Goal: Task Accomplishment & Management: Manage account settings

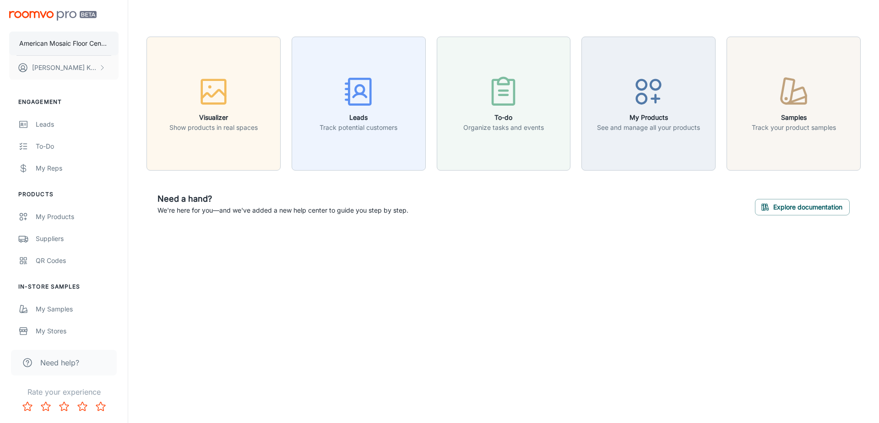
click at [41, 40] on p "American Mosaic Floor Center" at bounding box center [63, 43] width 89 height 10
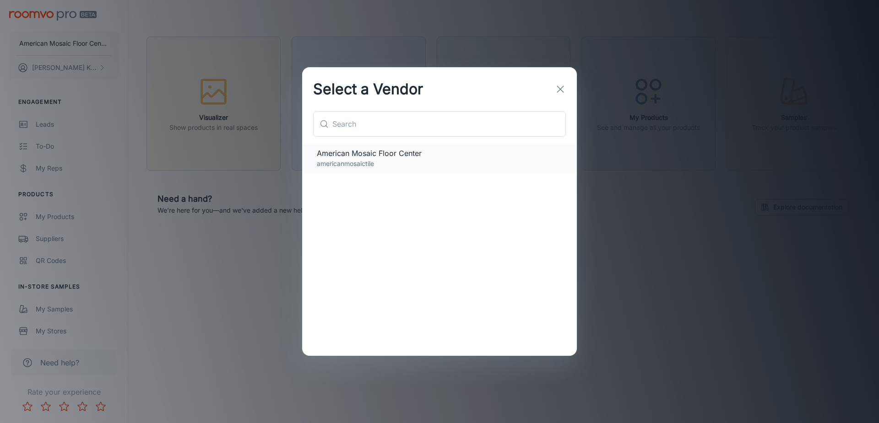
click at [389, 155] on span "American Mosaic Floor Center" at bounding box center [439, 153] width 245 height 11
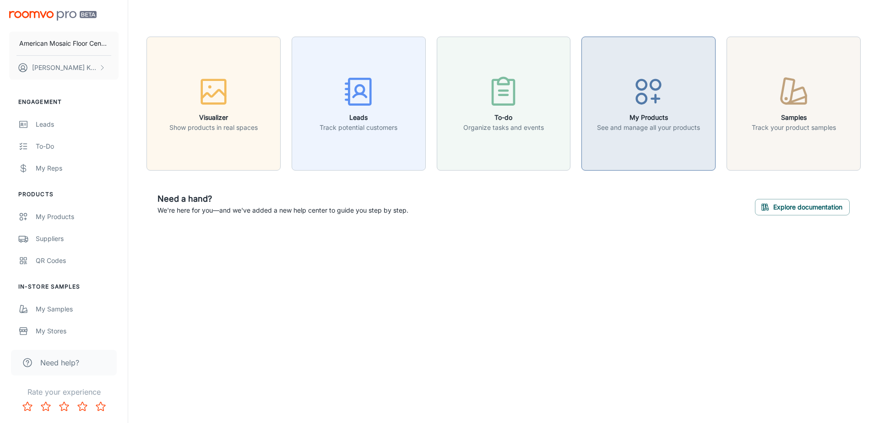
click at [649, 126] on p "See and manage all your products" at bounding box center [648, 128] width 103 height 10
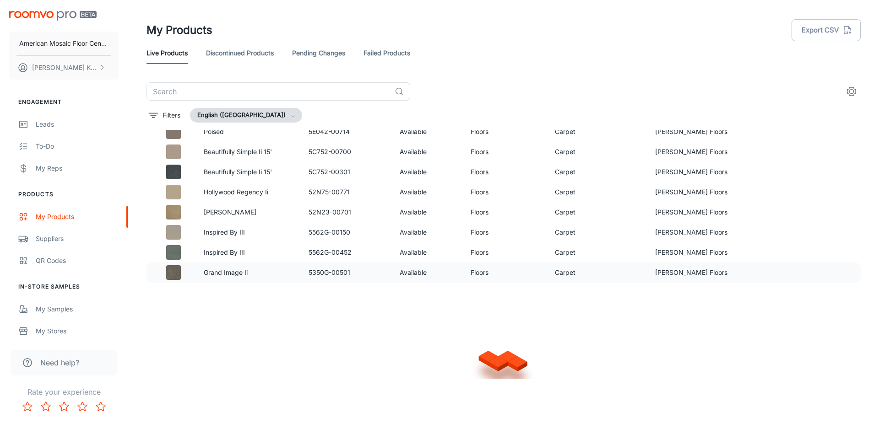
scroll to position [573, 0]
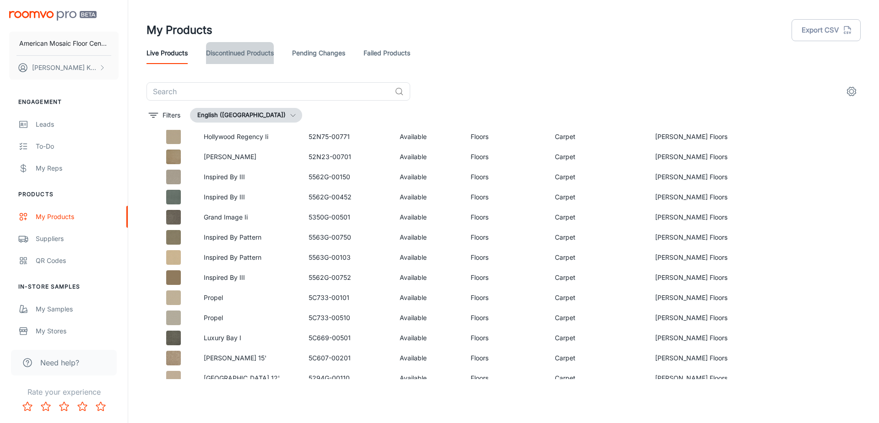
click at [248, 49] on link "Discontinued Products" at bounding box center [240, 53] width 68 height 22
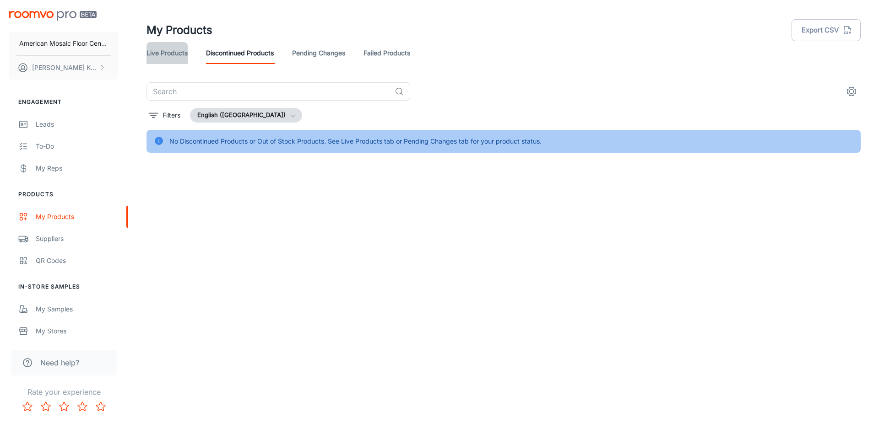
click at [174, 50] on link "Live Products" at bounding box center [166, 53] width 41 height 22
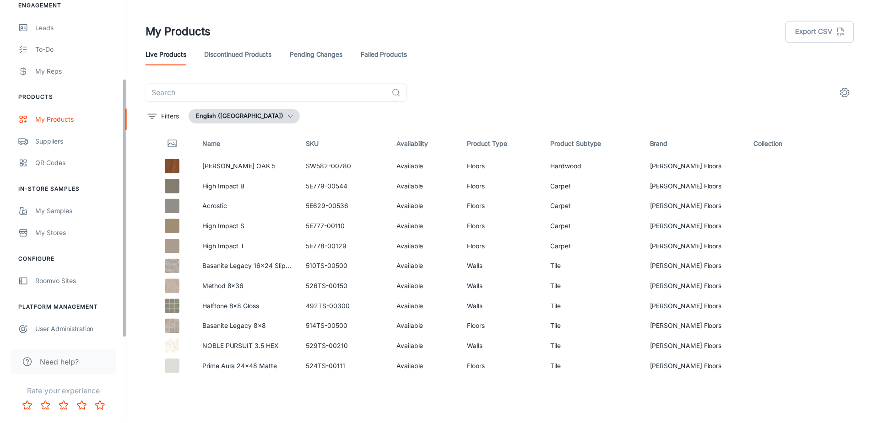
scroll to position [100, 0]
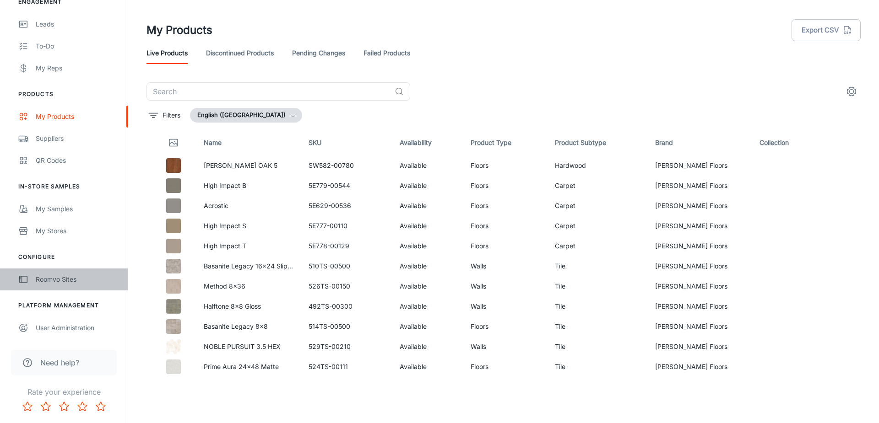
click at [59, 280] on div "Roomvo Sites" at bounding box center [77, 280] width 83 height 10
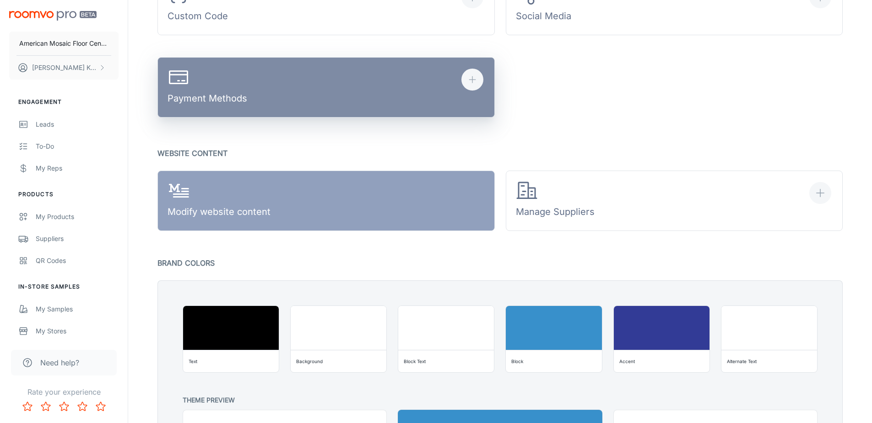
scroll to position [503, 0]
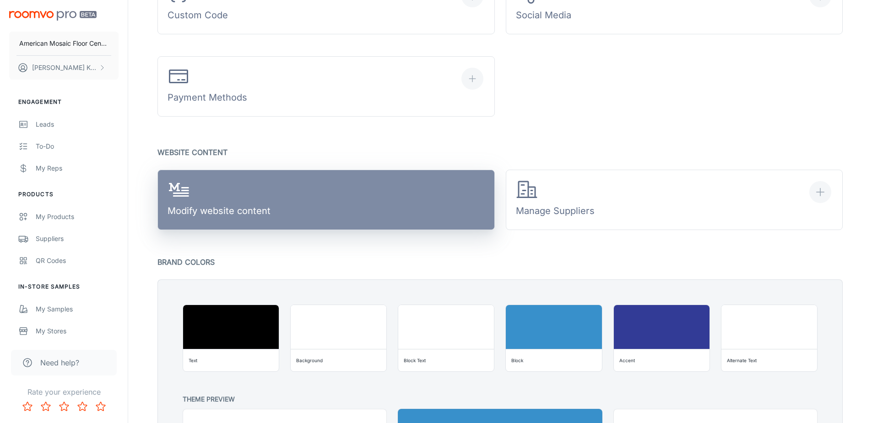
click at [336, 196] on link "Modify website content" at bounding box center [325, 200] width 337 height 60
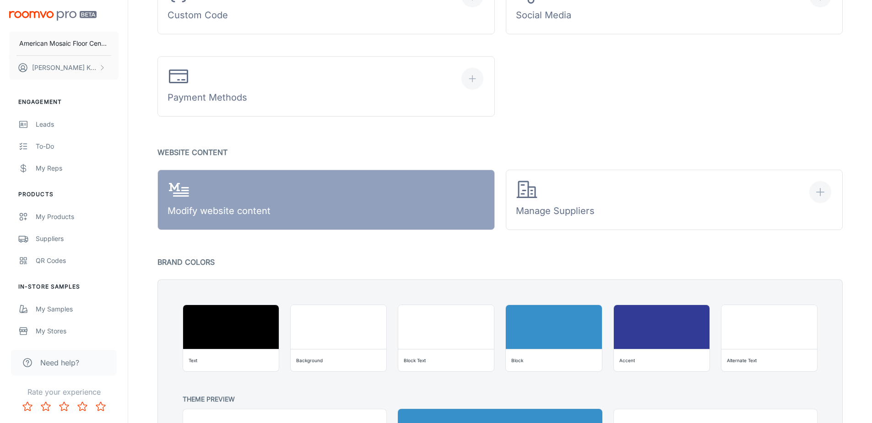
click at [400, 144] on div "Manage Business Subscriptions & Payments 1 Web Address Quick Settings Contact I…" at bounding box center [499, 58] width 707 height 951
click at [570, 126] on div "Manage Business Subscriptions & Payments 1 Web Address Quick Settings Contact I…" at bounding box center [499, 58] width 707 height 951
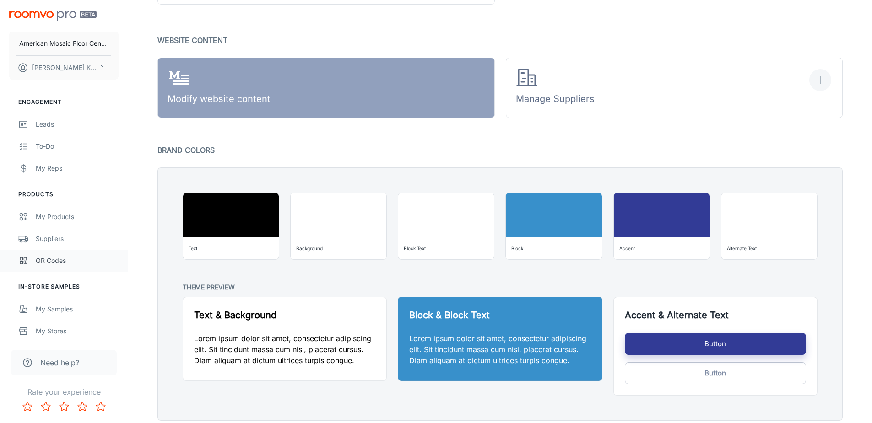
scroll to position [558, 0]
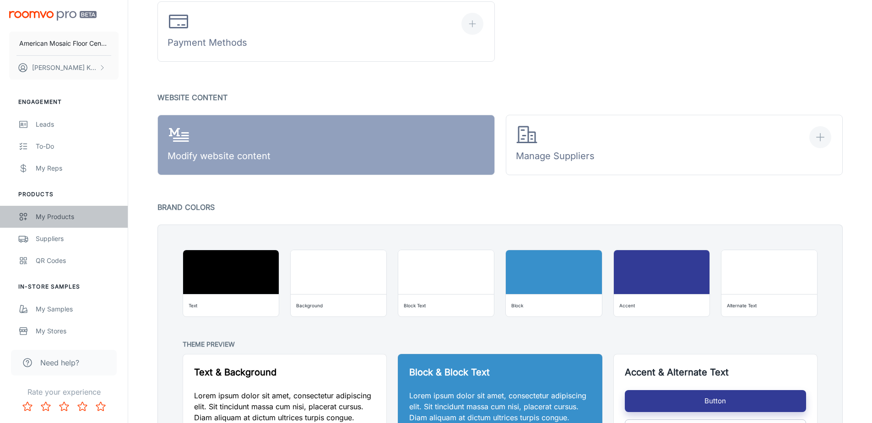
click at [61, 217] on div "My Products" at bounding box center [77, 217] width 83 height 10
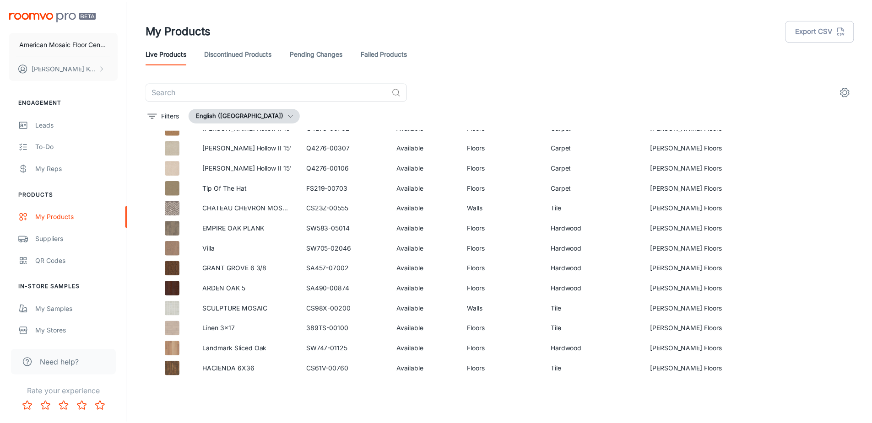
scroll to position [1217, 0]
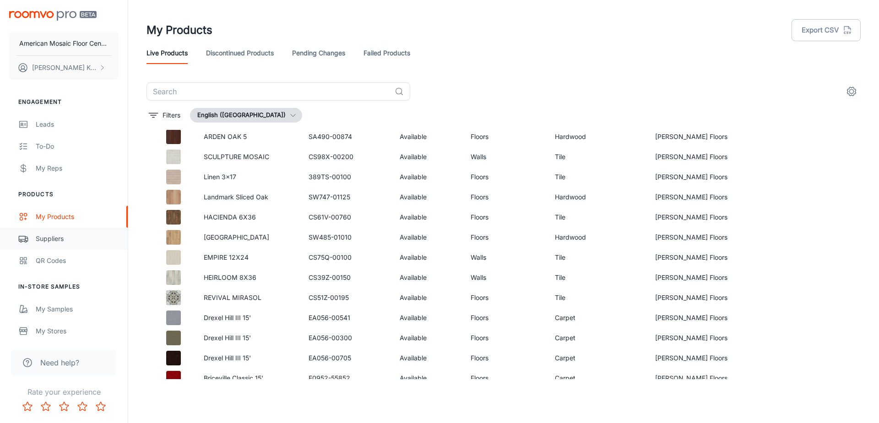
click at [68, 239] on div "Suppliers" at bounding box center [77, 239] width 83 height 10
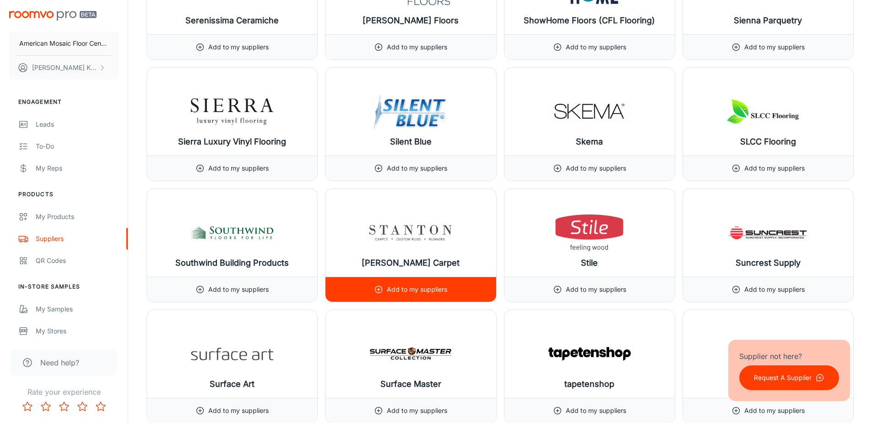
scroll to position [9521, 0]
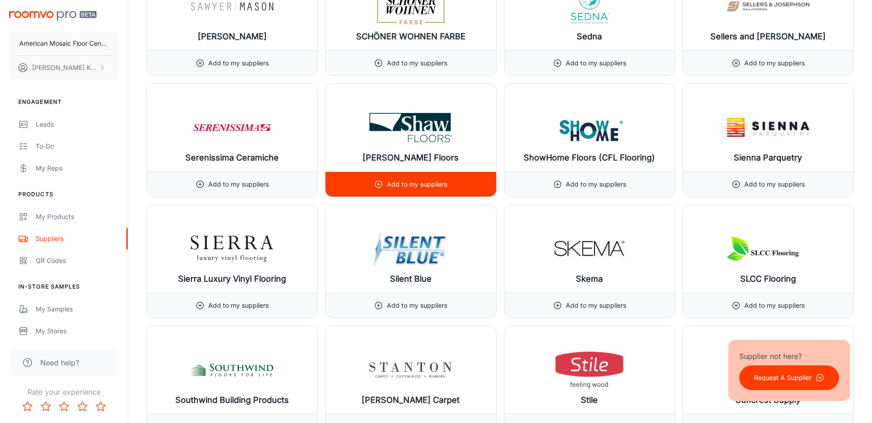
click at [457, 179] on div "Add to my suppliers" at bounding box center [410, 184] width 170 height 25
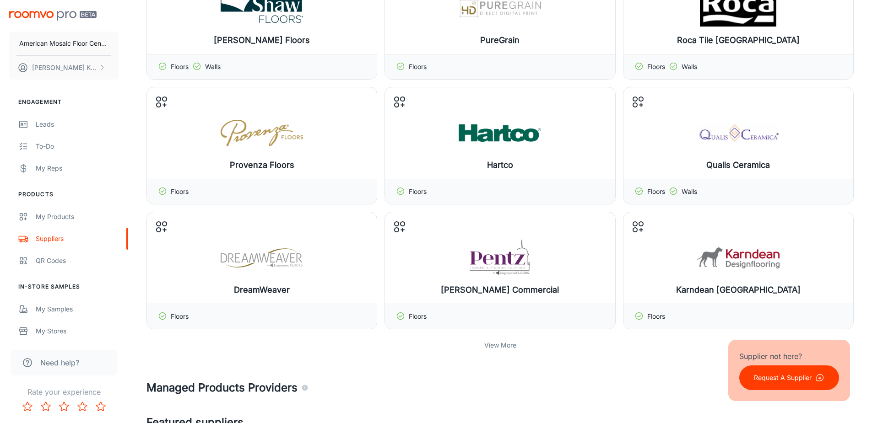
scroll to position [166, 0]
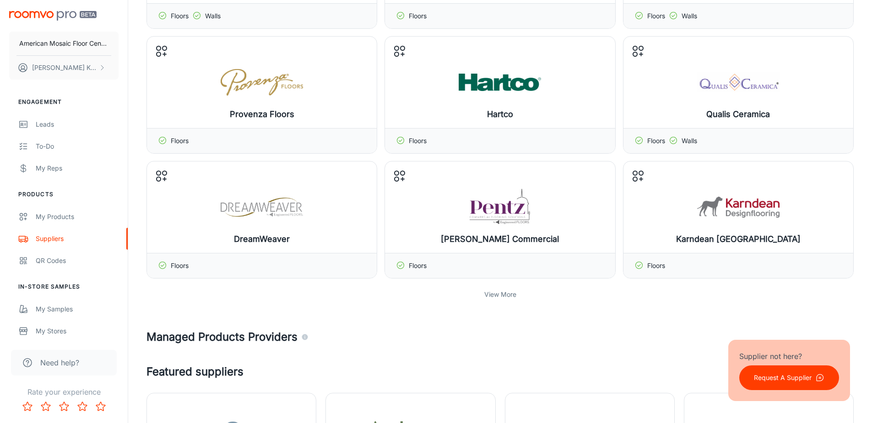
click at [511, 296] on p "View More" at bounding box center [500, 295] width 32 height 10
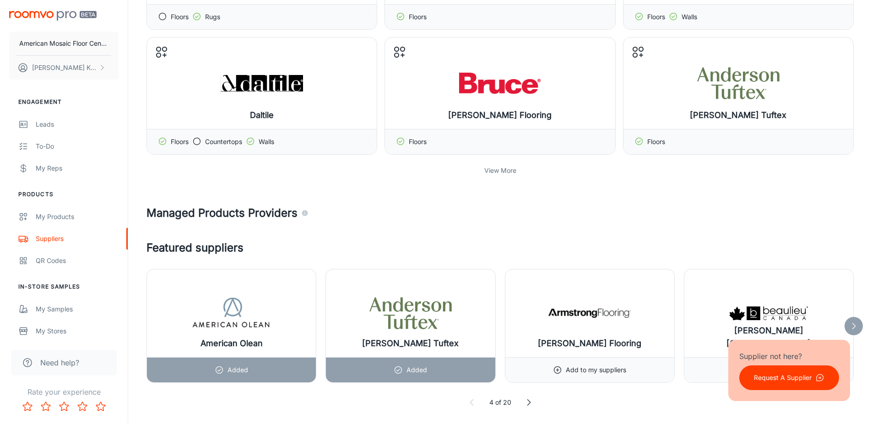
scroll to position [669, 0]
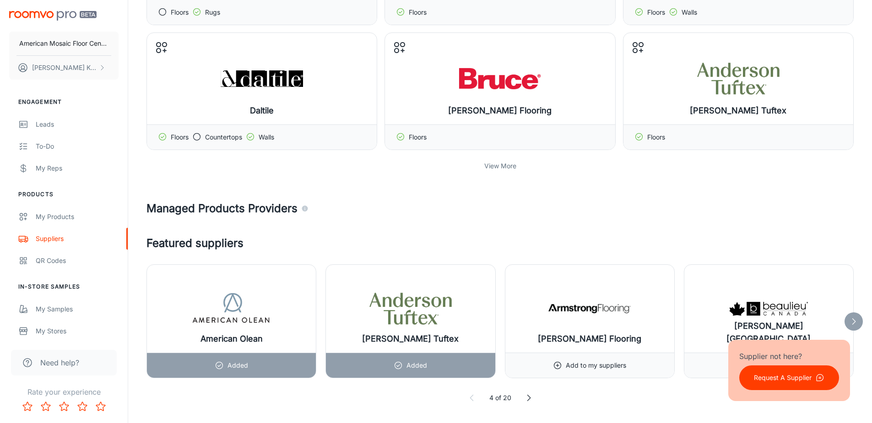
click at [505, 167] on p "View More" at bounding box center [500, 166] width 32 height 10
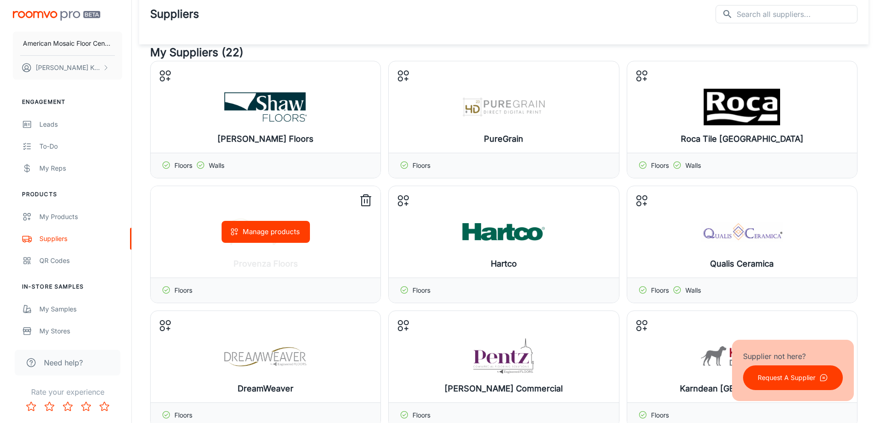
scroll to position [0, 0]
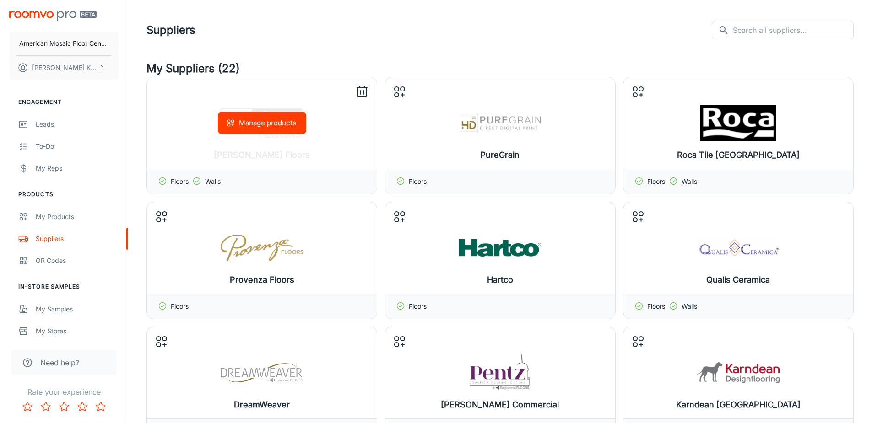
click at [245, 119] on button "Manage products" at bounding box center [262, 123] width 88 height 22
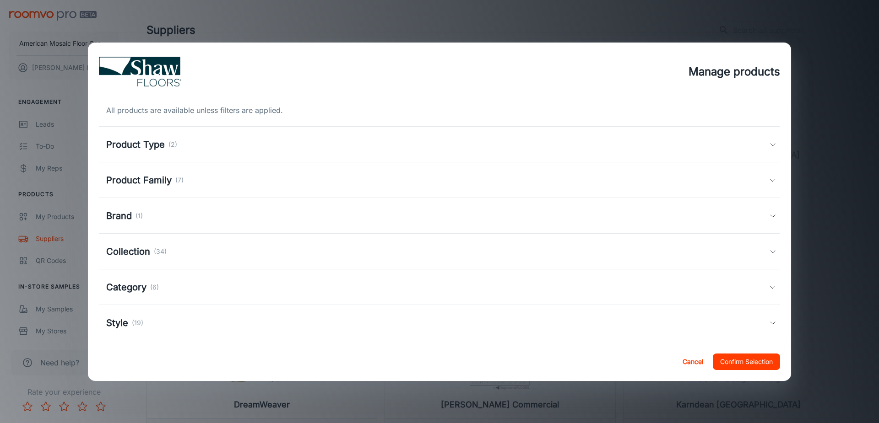
click at [191, 146] on div "Product Type (2)" at bounding box center [437, 145] width 663 height 14
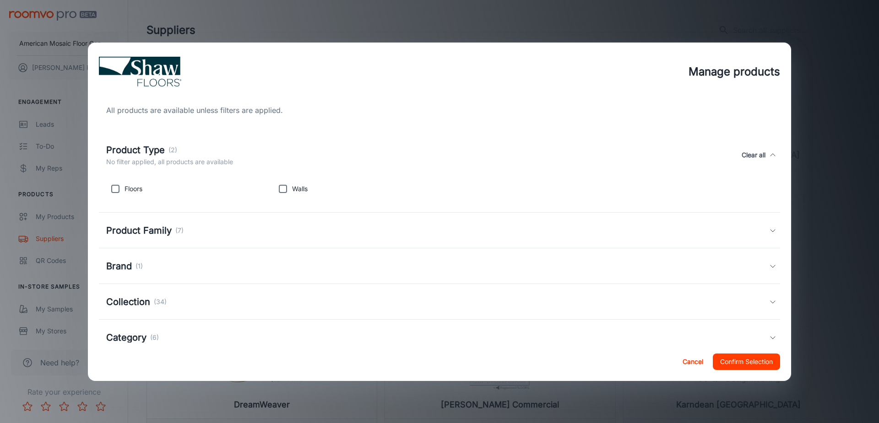
click at [196, 229] on div "Product Family (7)" at bounding box center [437, 231] width 663 height 14
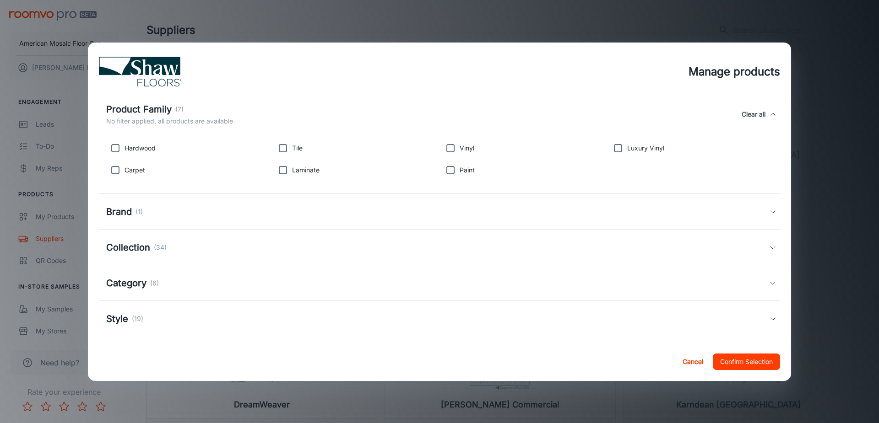
scroll to position [132, 0]
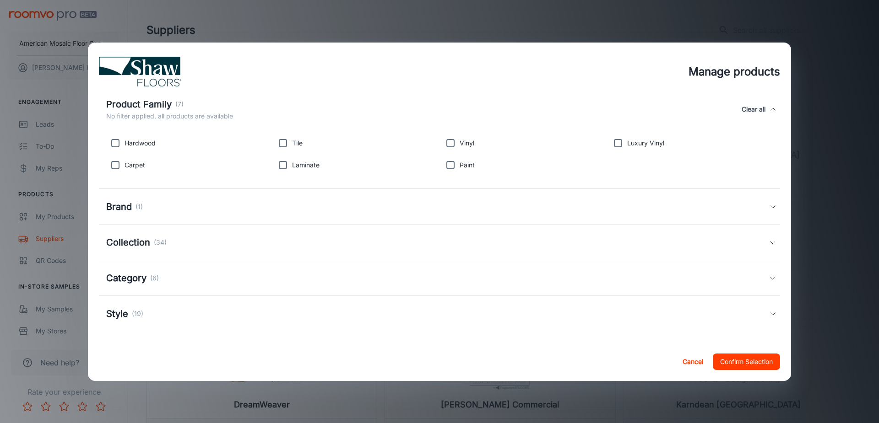
click at [191, 208] on div "Brand (1)" at bounding box center [437, 207] width 663 height 14
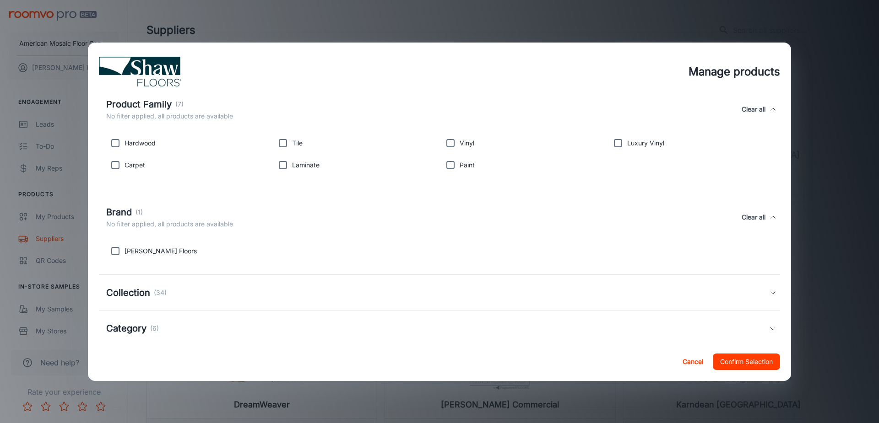
click at [191, 208] on div "Brand (1)" at bounding box center [169, 213] width 127 height 14
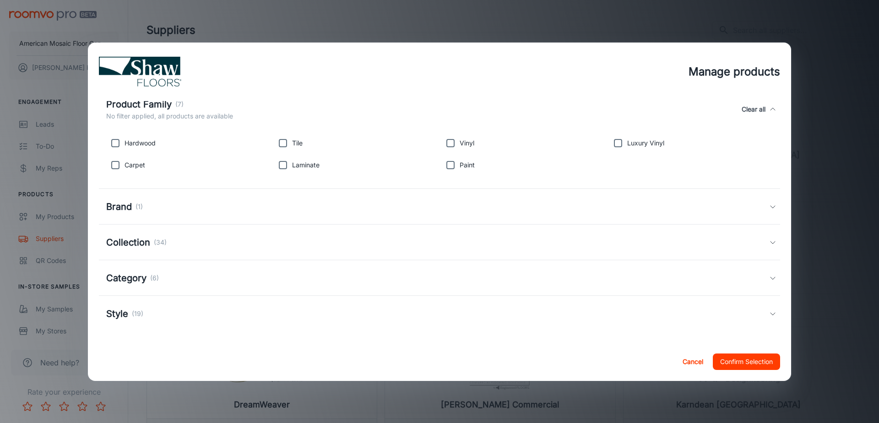
click at [205, 253] on div "Collection (34)" at bounding box center [439, 243] width 681 height 36
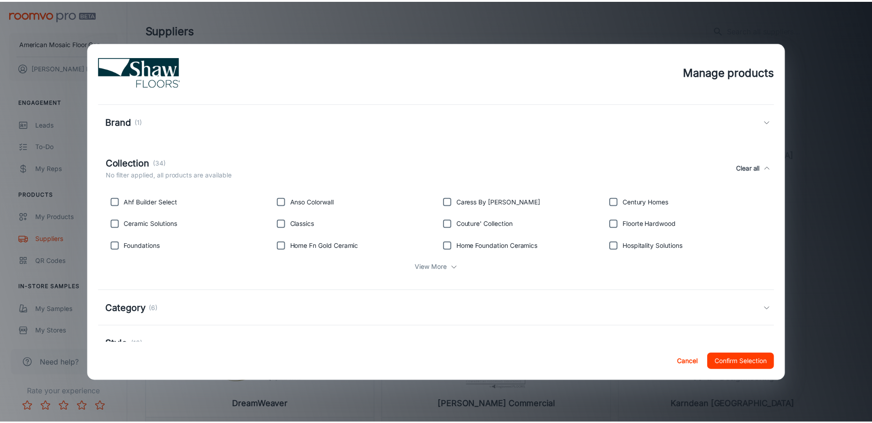
scroll to position [247, 0]
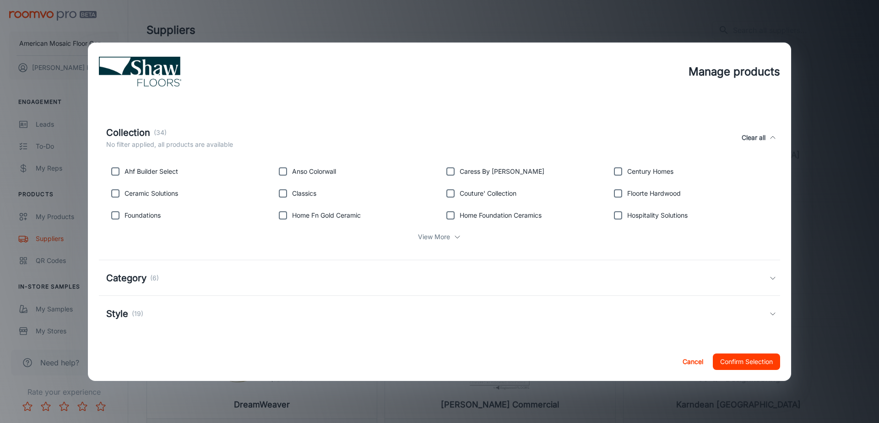
drag, startPoint x: 694, startPoint y: 361, endPoint x: 610, endPoint y: 330, distance: 89.8
click at [694, 361] on button "Cancel" at bounding box center [692, 362] width 29 height 16
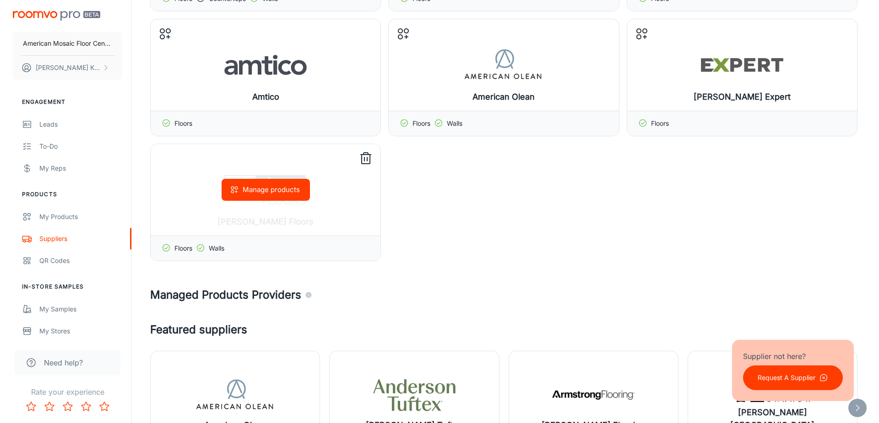
scroll to position [824, 0]
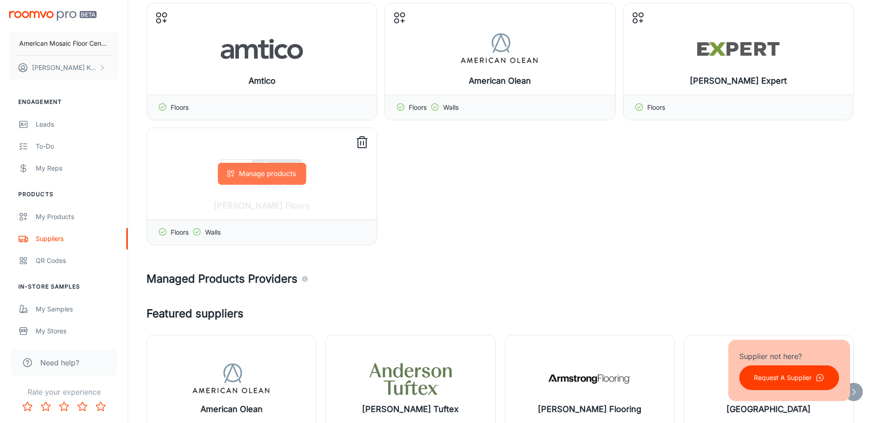
click at [281, 179] on button "Manage products" at bounding box center [262, 174] width 88 height 22
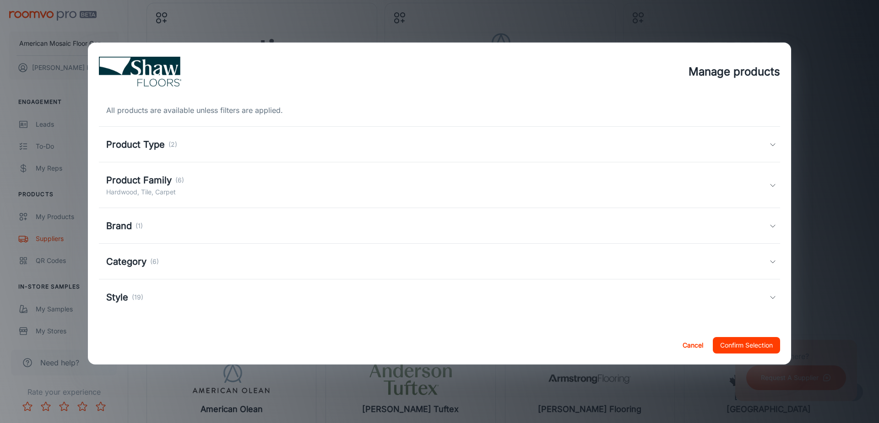
click at [183, 270] on div "Category (6)" at bounding box center [439, 262] width 681 height 36
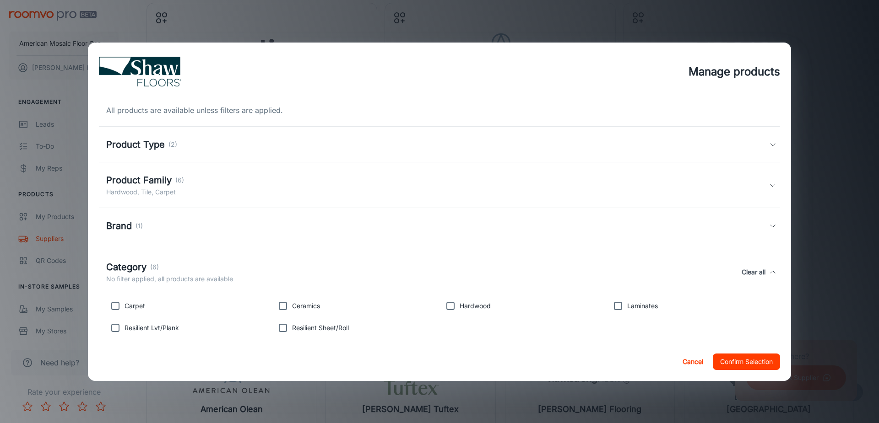
click at [183, 266] on div "Category (6)" at bounding box center [169, 267] width 127 height 14
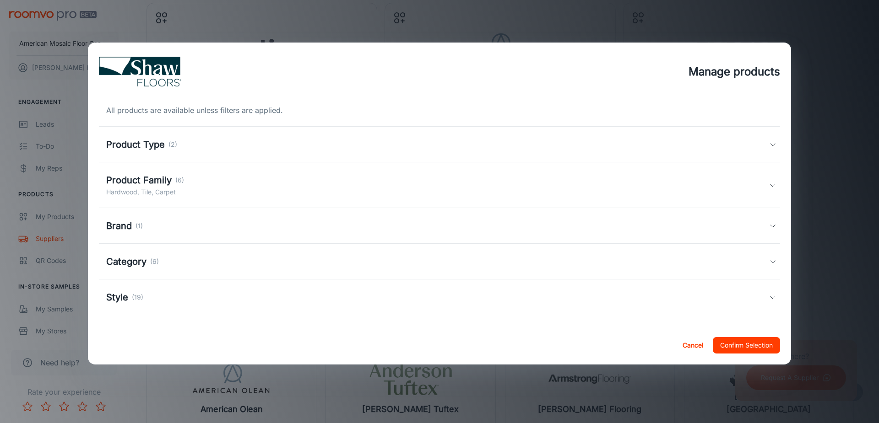
click at [182, 295] on div "Style (19)" at bounding box center [437, 298] width 663 height 14
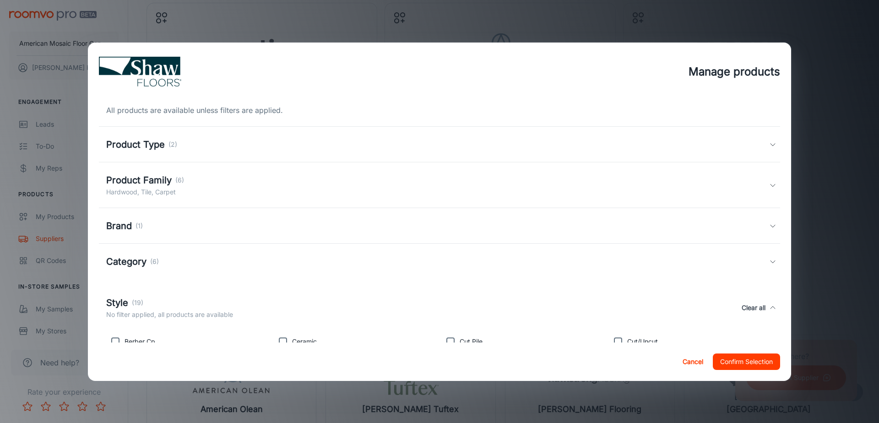
scroll to position [92, 0]
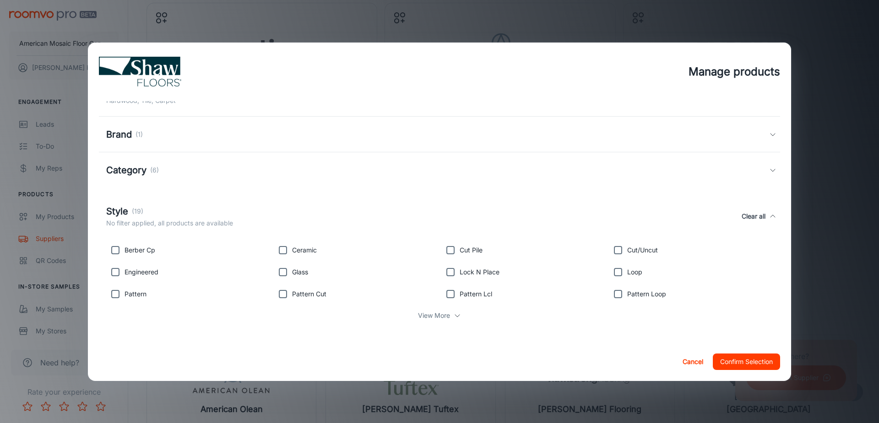
click at [196, 170] on div "Category (6)" at bounding box center [437, 170] width 663 height 14
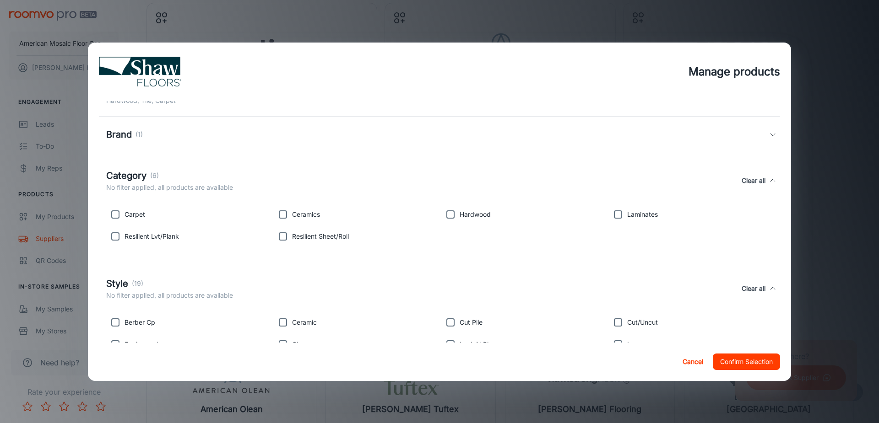
scroll to position [0, 0]
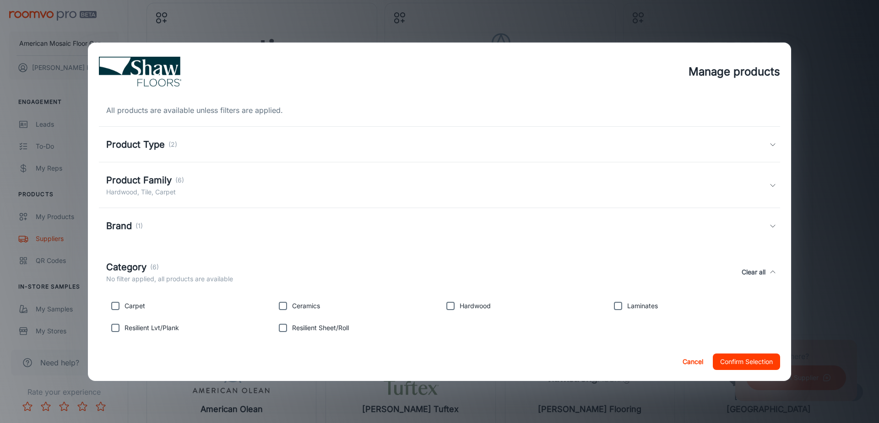
click at [208, 150] on div "Product Type (2)" at bounding box center [437, 145] width 663 height 14
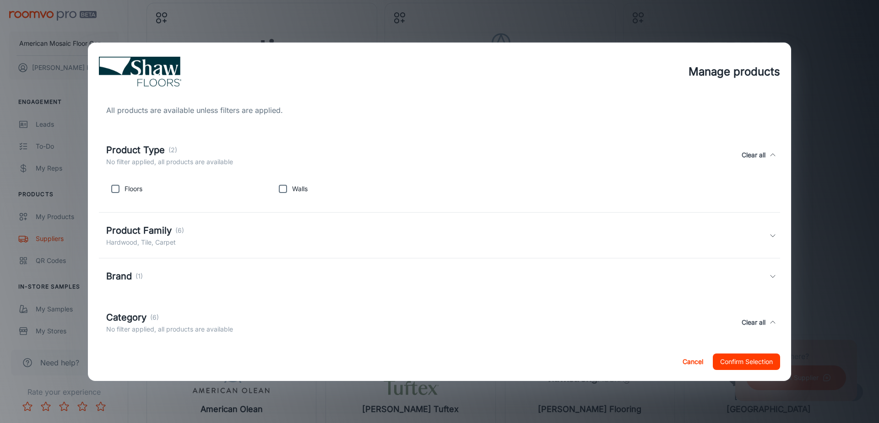
click at [208, 149] on div "Product Type (2)" at bounding box center [169, 150] width 127 height 14
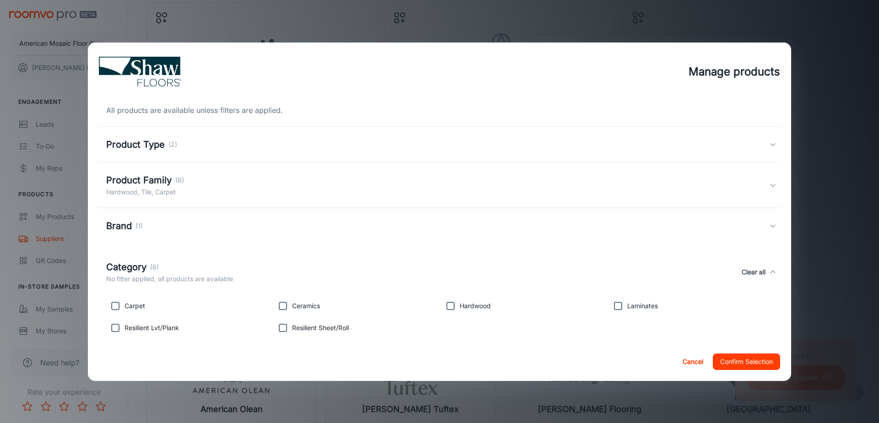
click at [211, 186] on div "Product Family (6) Hardwood, Tile, Carpet" at bounding box center [437, 185] width 663 height 24
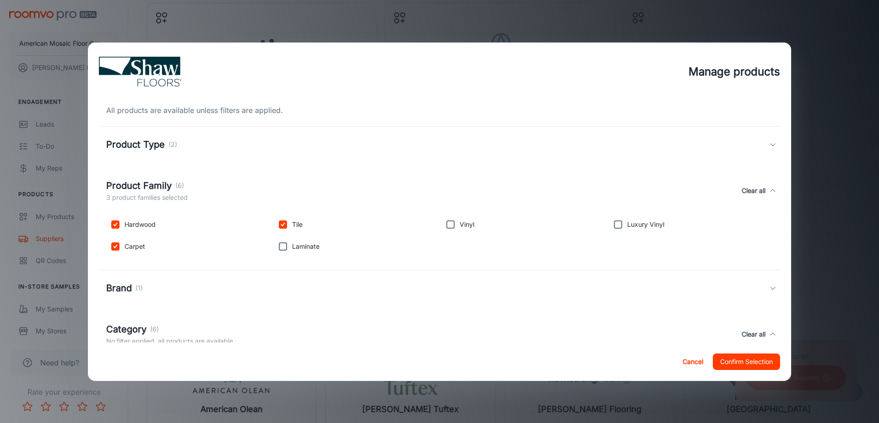
click at [212, 183] on div "Product Family (6) 3 product families selected Clear all" at bounding box center [437, 191] width 663 height 24
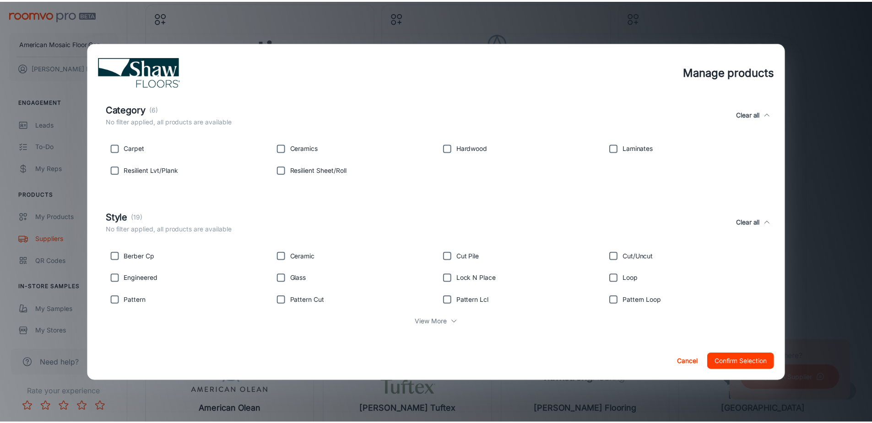
scroll to position [164, 0]
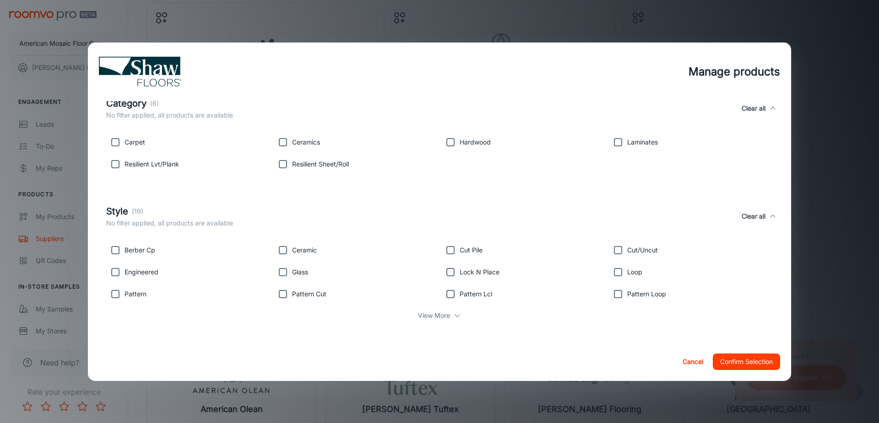
click at [693, 360] on button "Cancel" at bounding box center [692, 362] width 29 height 16
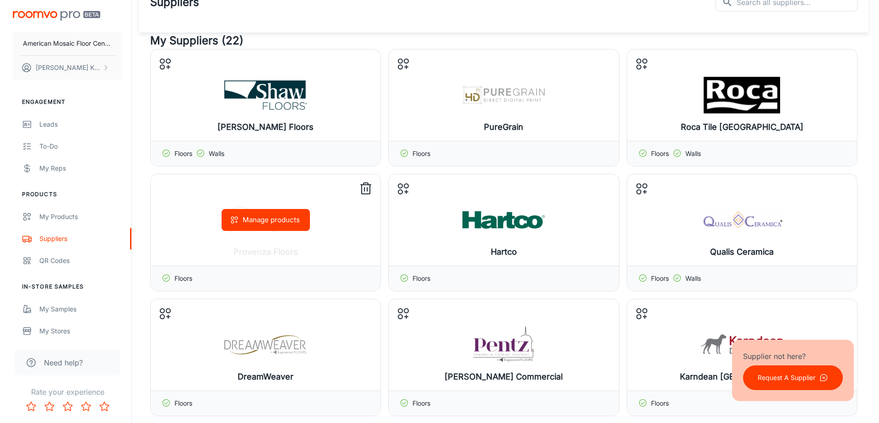
scroll to position [0, 0]
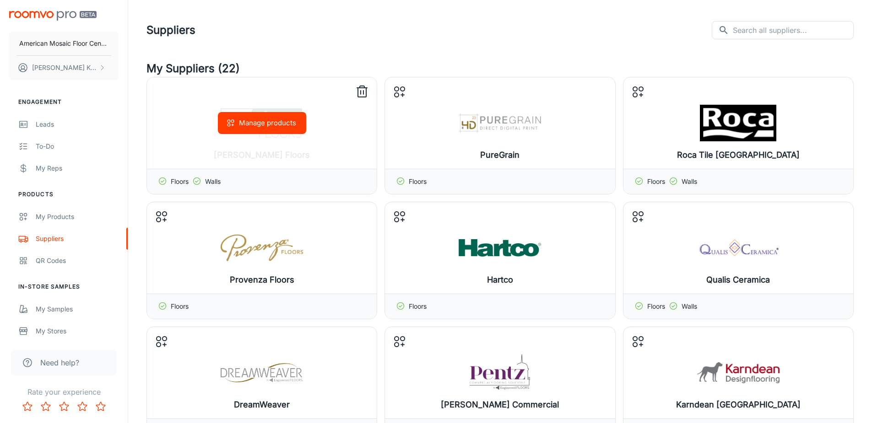
click at [283, 126] on button "Manage products" at bounding box center [262, 123] width 88 height 22
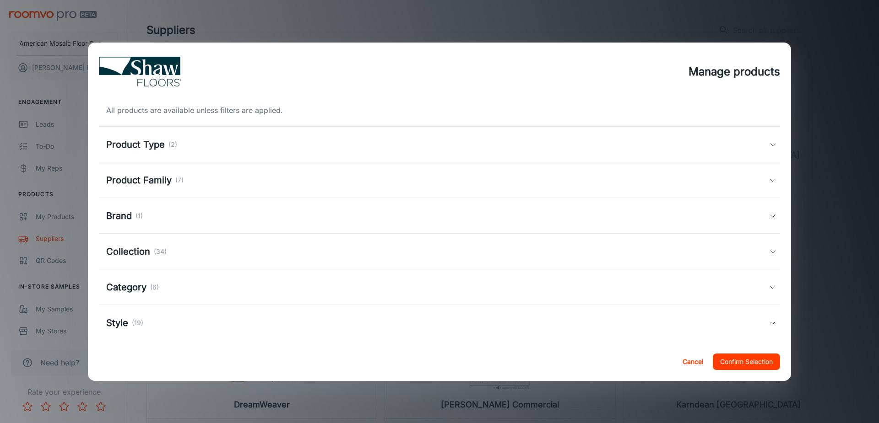
click at [212, 143] on div "Product Type (2)" at bounding box center [437, 145] width 663 height 14
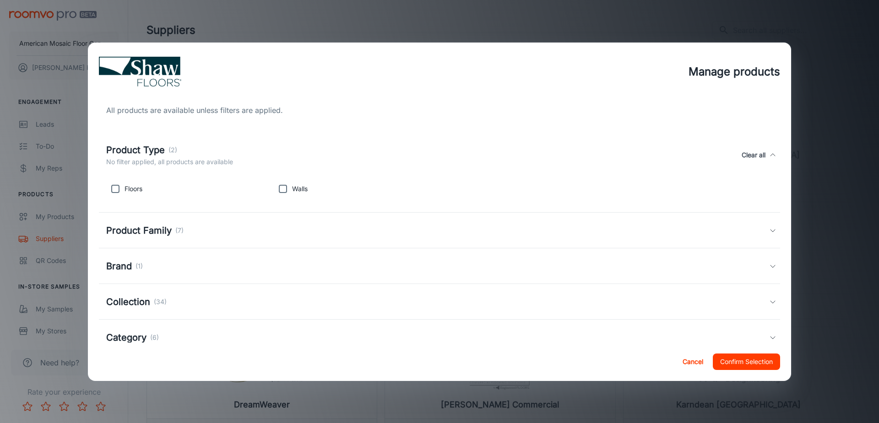
click at [212, 143] on div "Product Type (2)" at bounding box center [169, 150] width 127 height 14
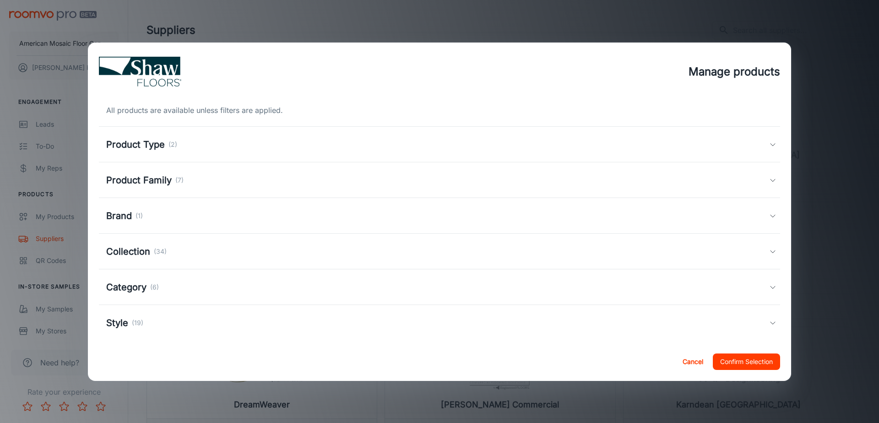
click at [212, 186] on div "Product Family (7)" at bounding box center [437, 180] width 663 height 14
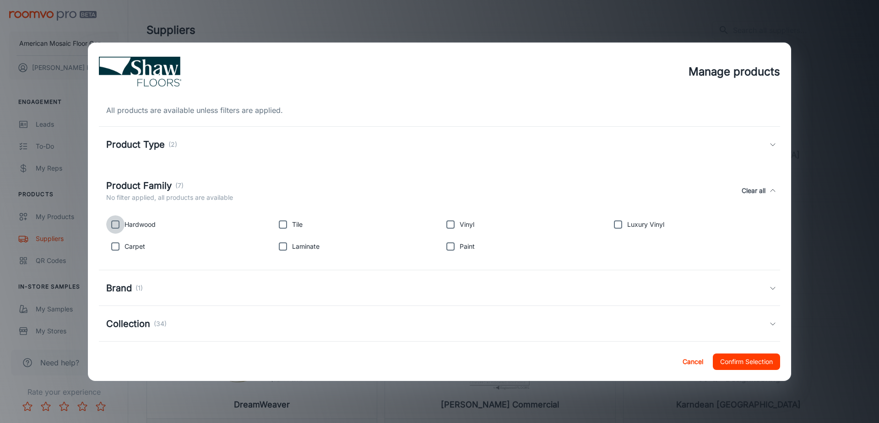
click at [120, 228] on input "checkbox" at bounding box center [115, 225] width 18 height 18
checkbox input "true"
click at [282, 223] on input "checkbox" at bounding box center [283, 225] width 18 height 18
checkbox input "true"
click at [117, 242] on input "checkbox" at bounding box center [115, 247] width 18 height 18
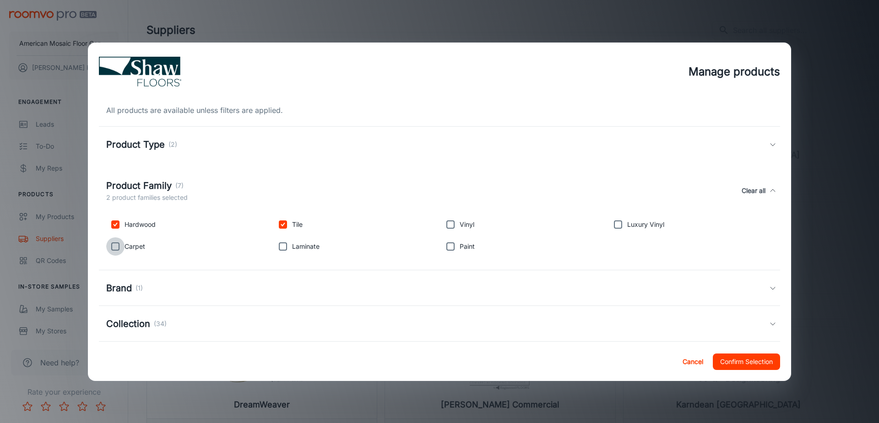
checkbox input "true"
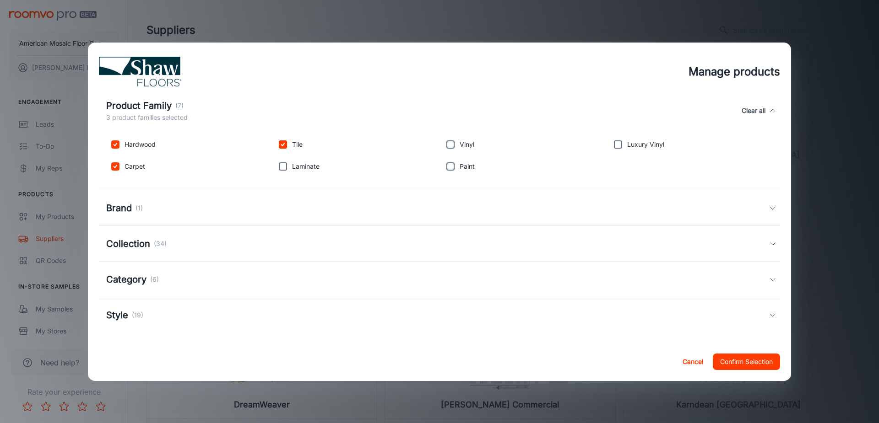
scroll to position [81, 0]
click at [217, 247] on div "Collection (34)" at bounding box center [437, 243] width 663 height 14
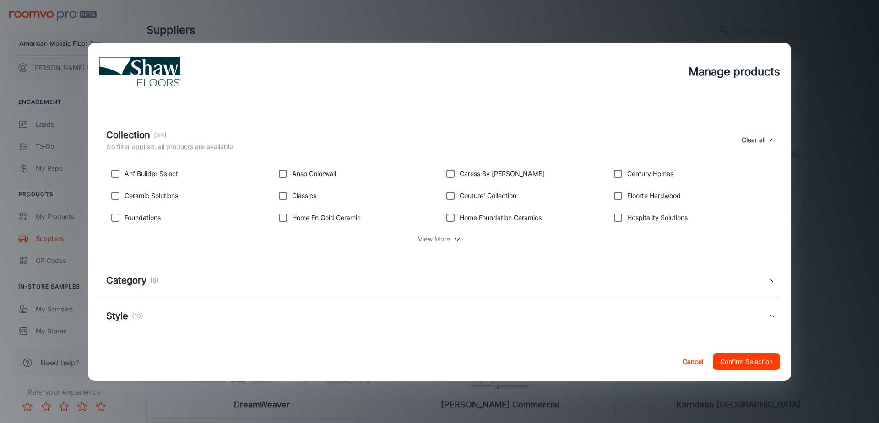
scroll to position [197, 0]
click at [186, 320] on div "Style (19)" at bounding box center [437, 314] width 663 height 14
click at [192, 315] on div "Style (19)" at bounding box center [169, 320] width 127 height 14
click at [200, 271] on div "Category (6)" at bounding box center [437, 278] width 663 height 14
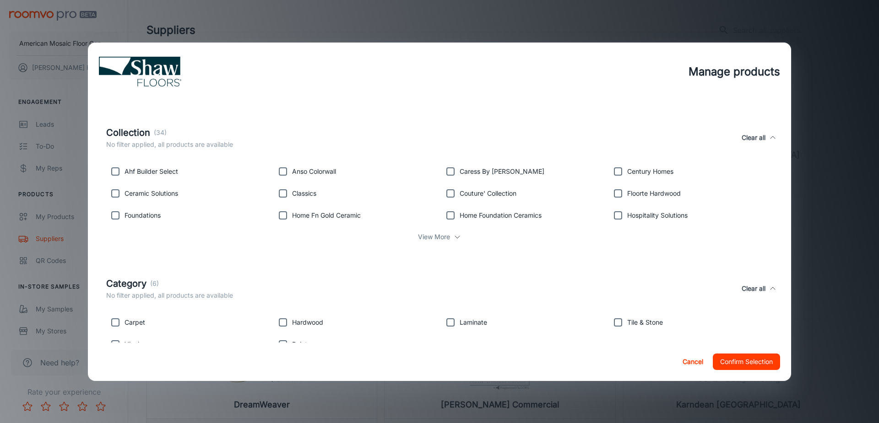
click at [196, 278] on div "Category (6)" at bounding box center [169, 284] width 127 height 14
click at [182, 323] on div "Style (19)" at bounding box center [439, 314] width 681 height 36
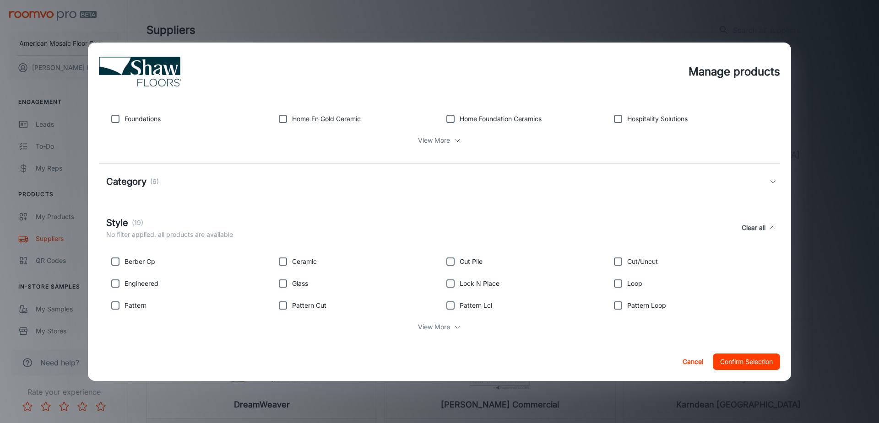
scroll to position [305, 0]
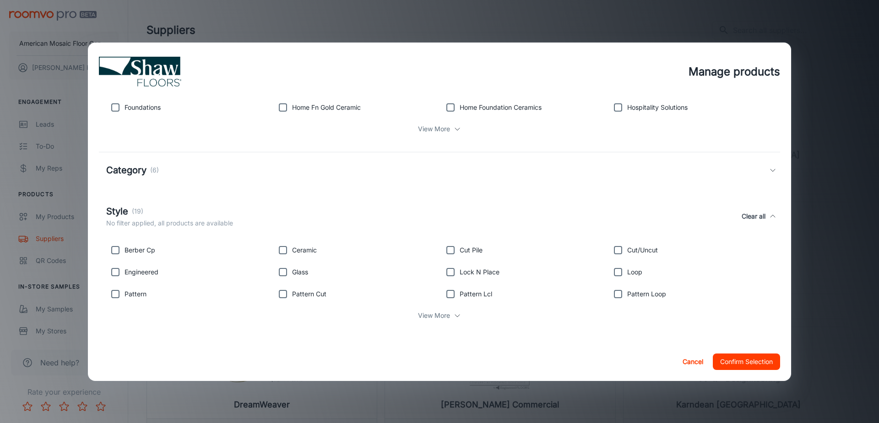
click at [194, 215] on div "Style (19)" at bounding box center [169, 212] width 127 height 14
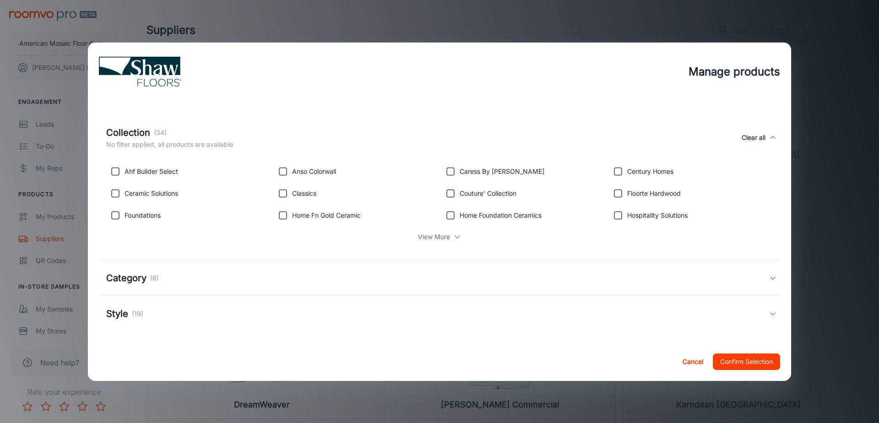
scroll to position [197, 0]
click at [214, 275] on div "Category (6)" at bounding box center [437, 278] width 663 height 14
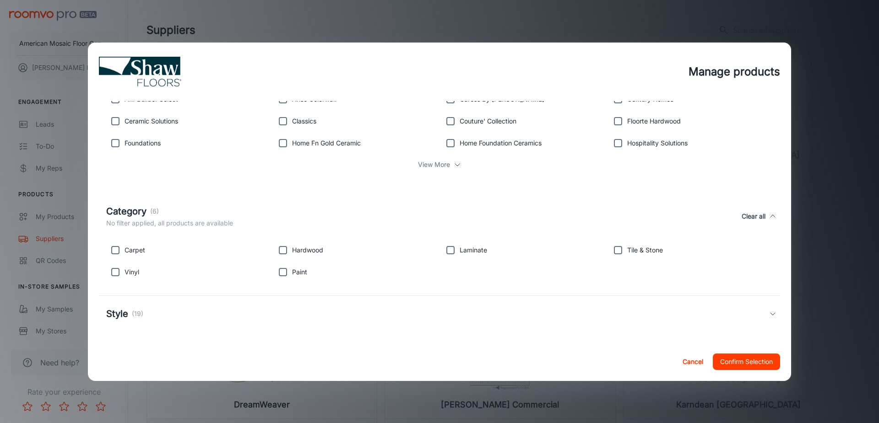
click at [216, 215] on div "Category (6)" at bounding box center [169, 212] width 127 height 14
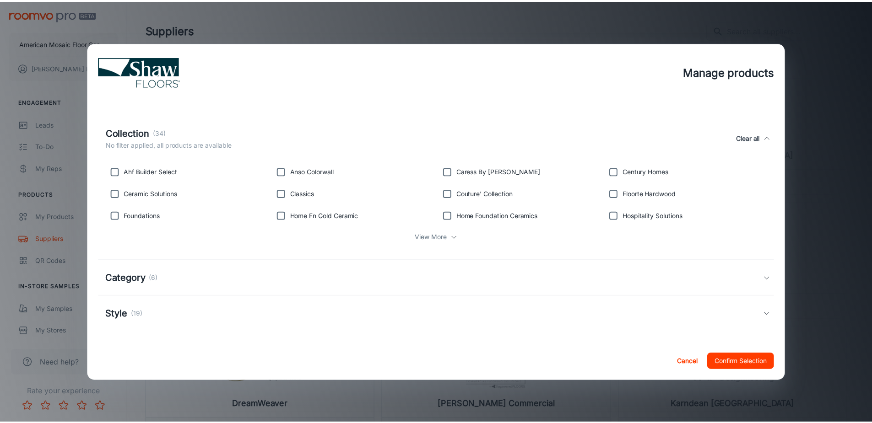
scroll to position [197, 0]
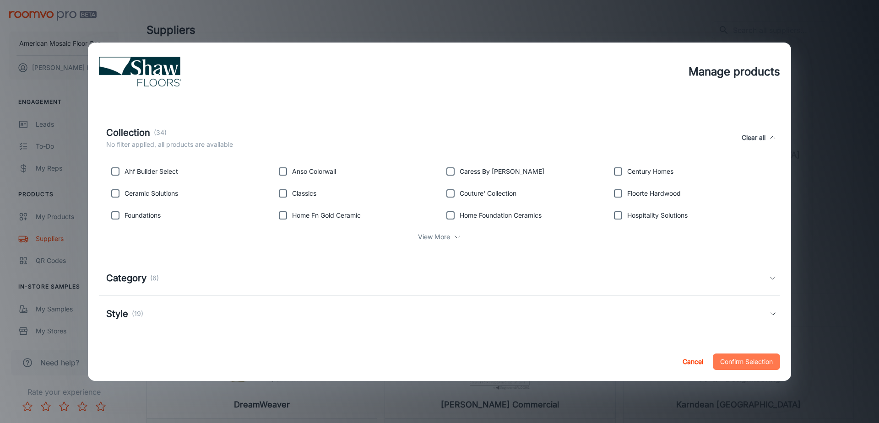
click at [731, 356] on button "Confirm Selection" at bounding box center [746, 362] width 67 height 16
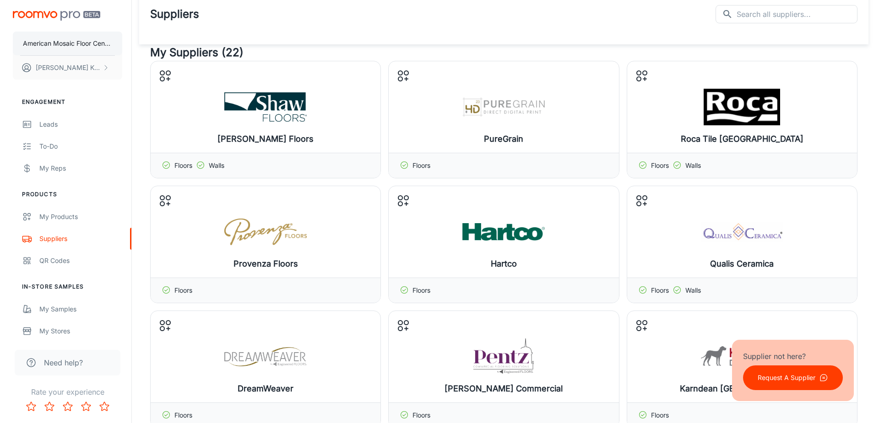
scroll to position [0, 0]
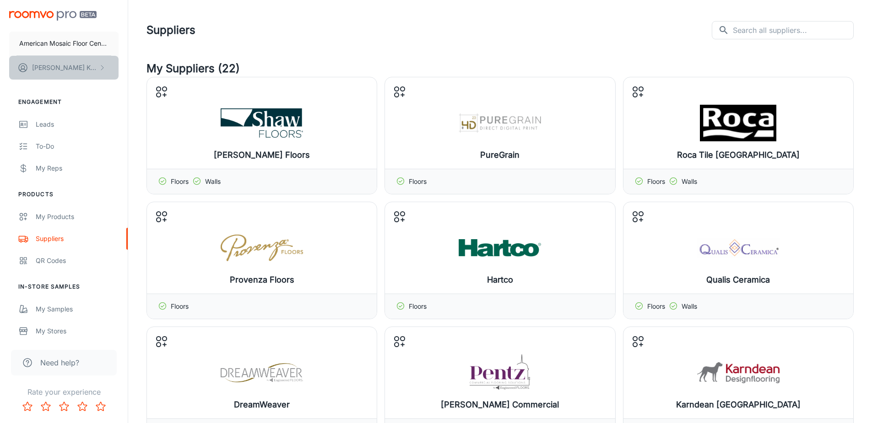
click at [100, 64] on icon "scrollable content" at bounding box center [101, 67] width 7 height 7
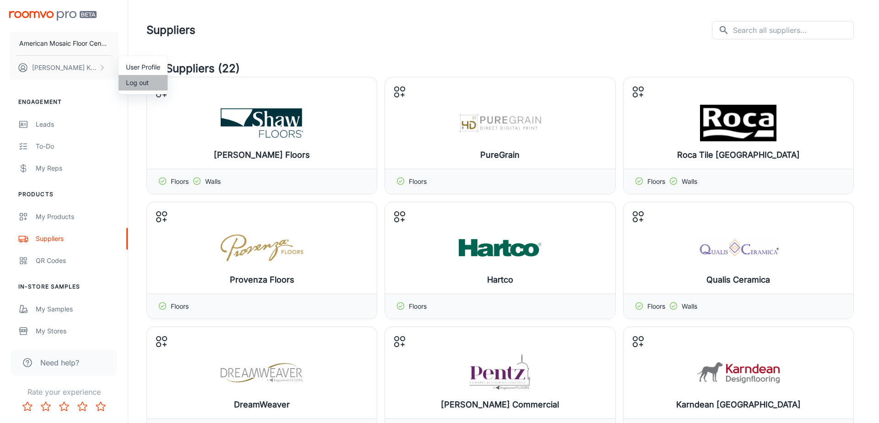
click at [143, 80] on li "Log out" at bounding box center [143, 83] width 49 height 16
